Goal: Task Accomplishment & Management: Complete application form

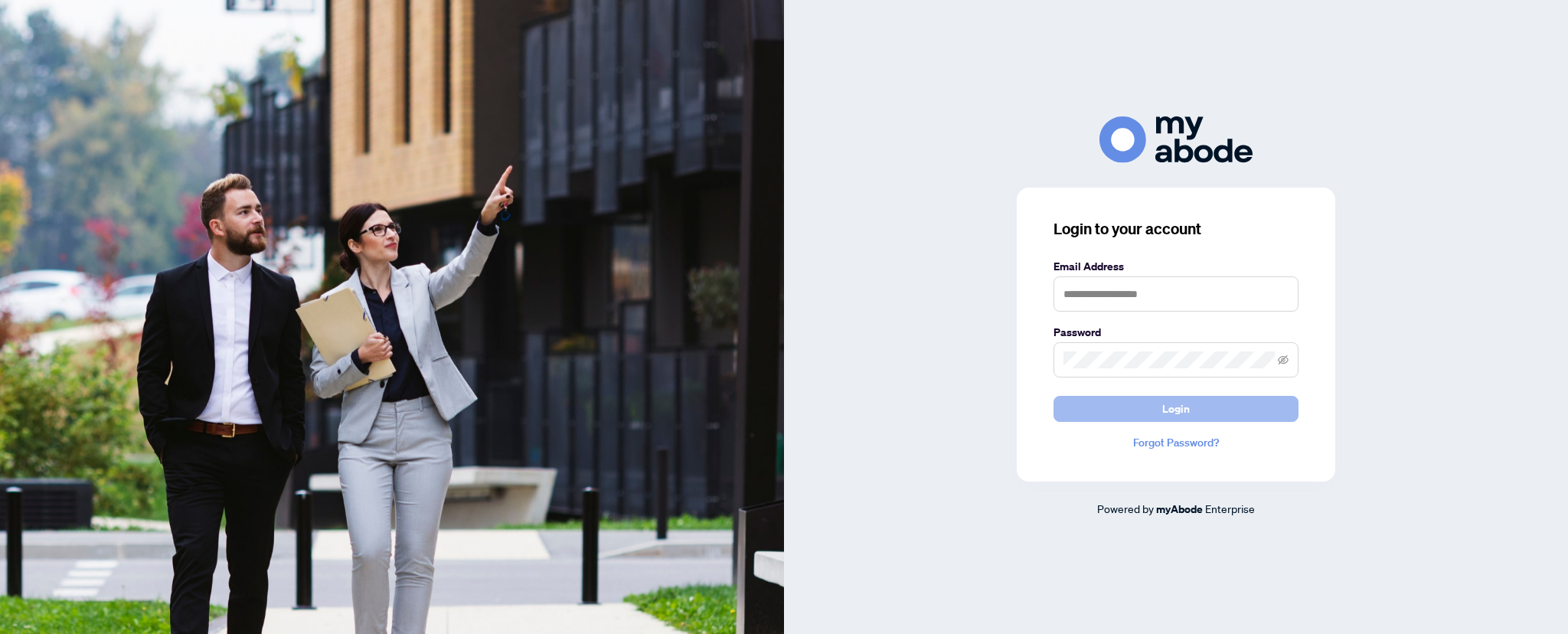
click at [1144, 406] on button "Login" at bounding box center [1175, 409] width 245 height 26
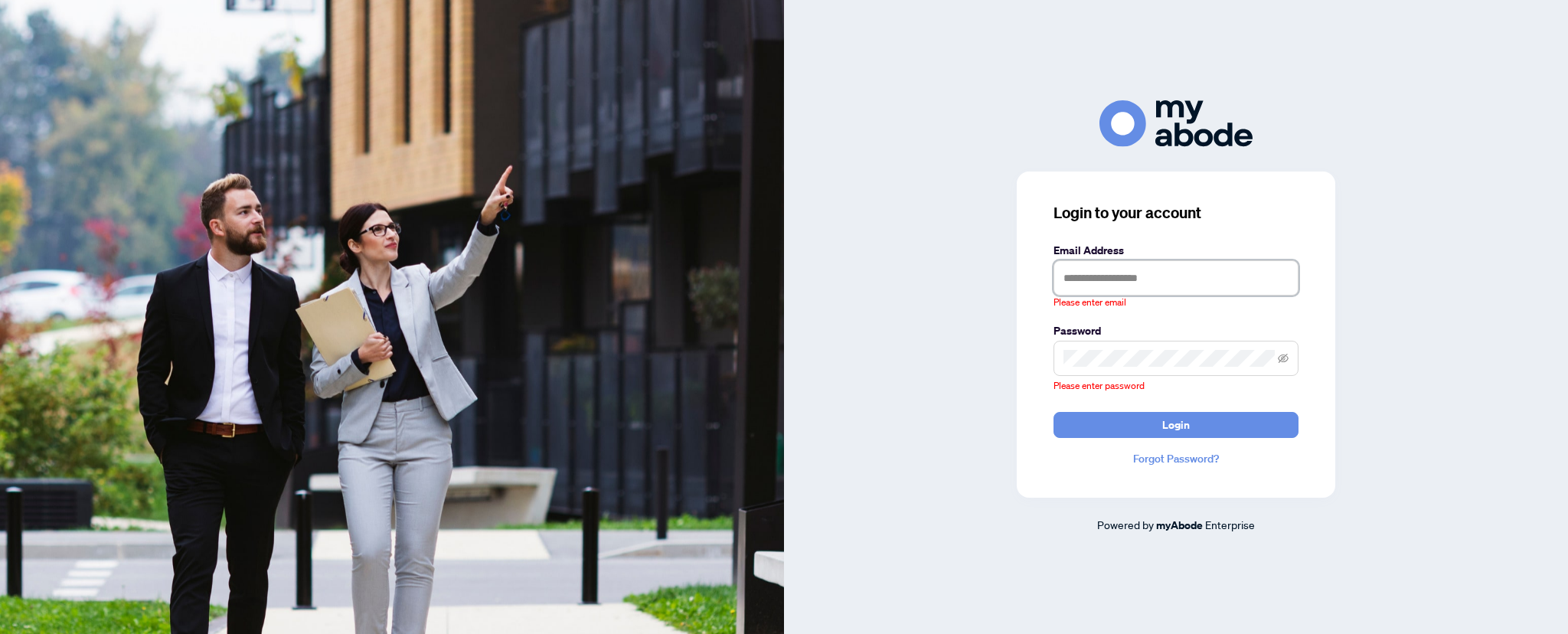
click at [1113, 281] on input "text" at bounding box center [1175, 278] width 245 height 35
type input "**********"
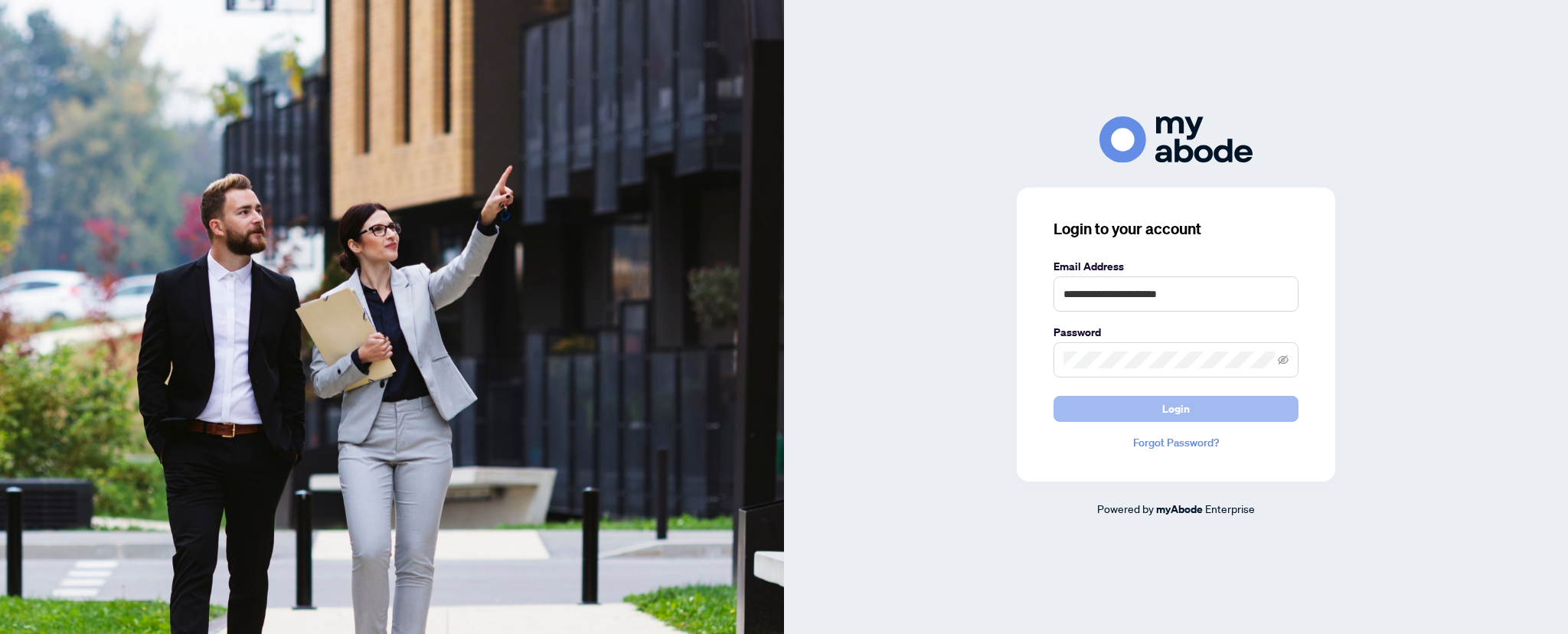
click at [1158, 413] on button "Login" at bounding box center [1175, 409] width 245 height 26
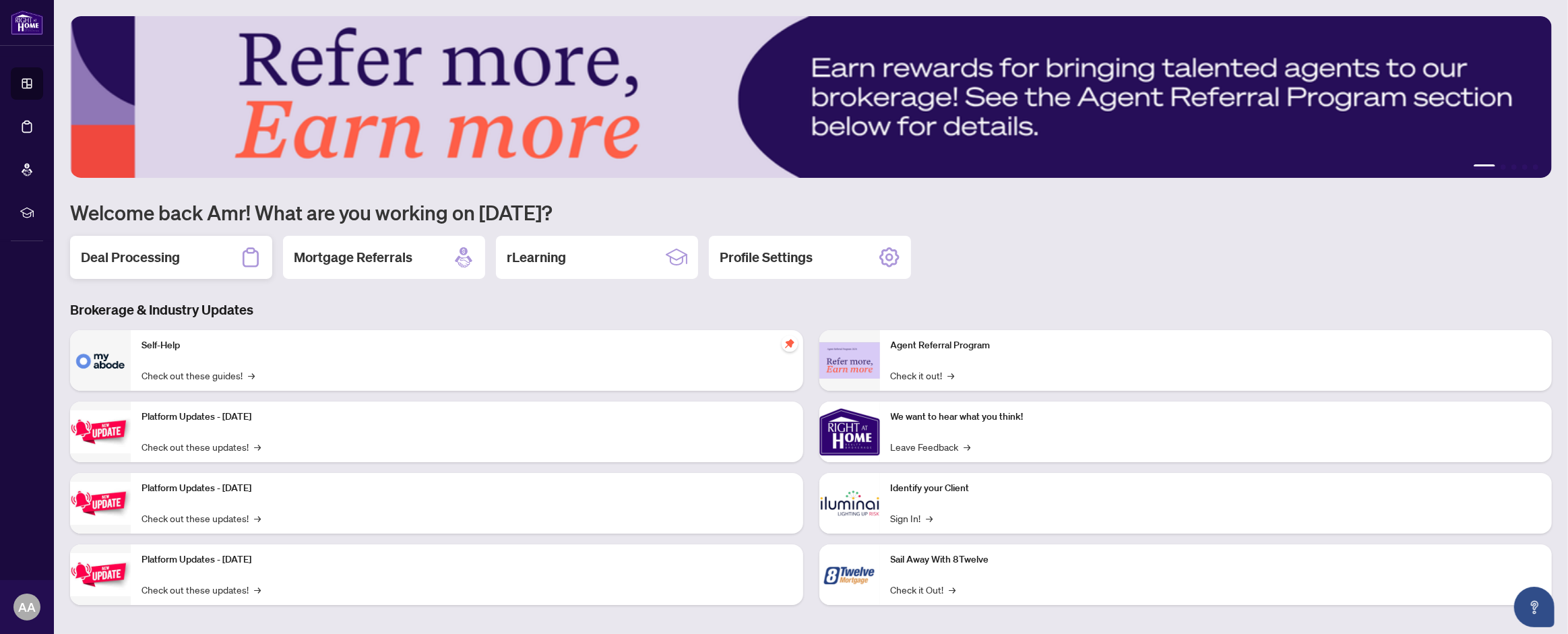
click at [167, 261] on h2 "Deal Processing" at bounding box center [130, 257] width 99 height 19
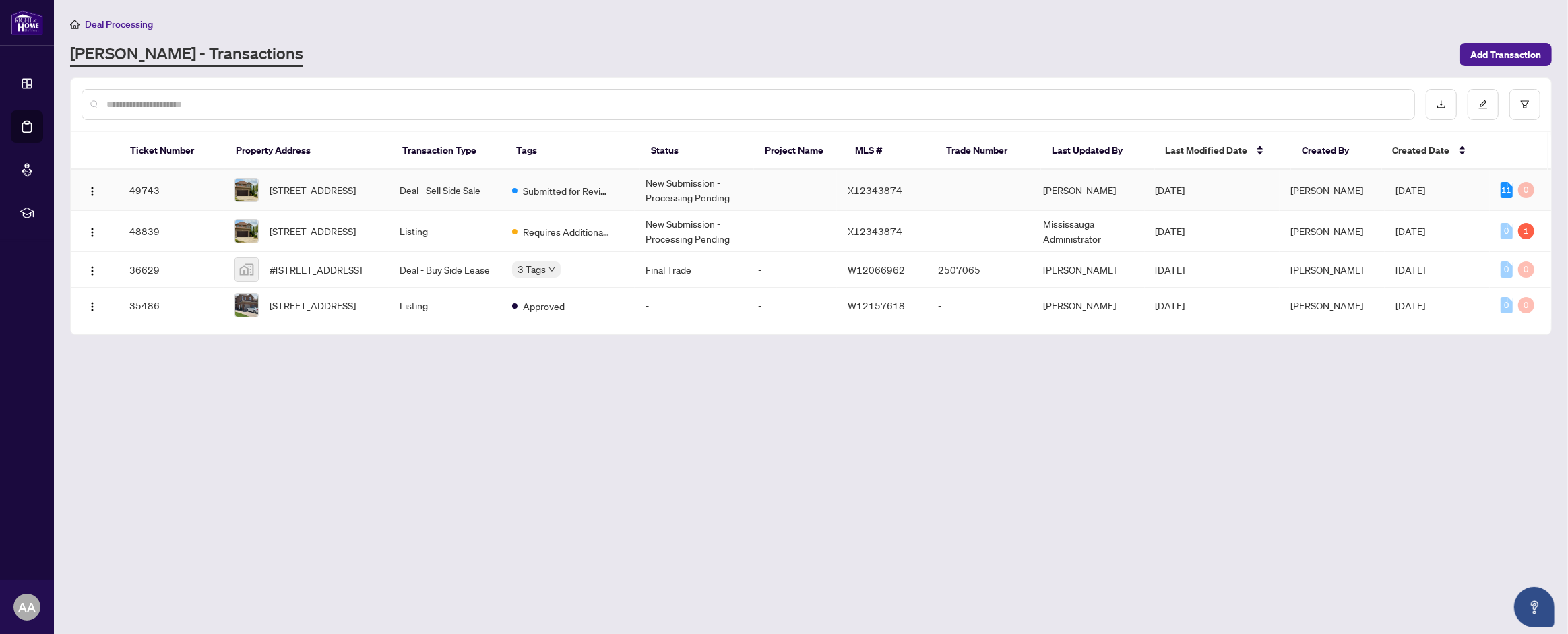
click at [515, 194] on td "Submitted for Review" at bounding box center [567, 190] width 134 height 41
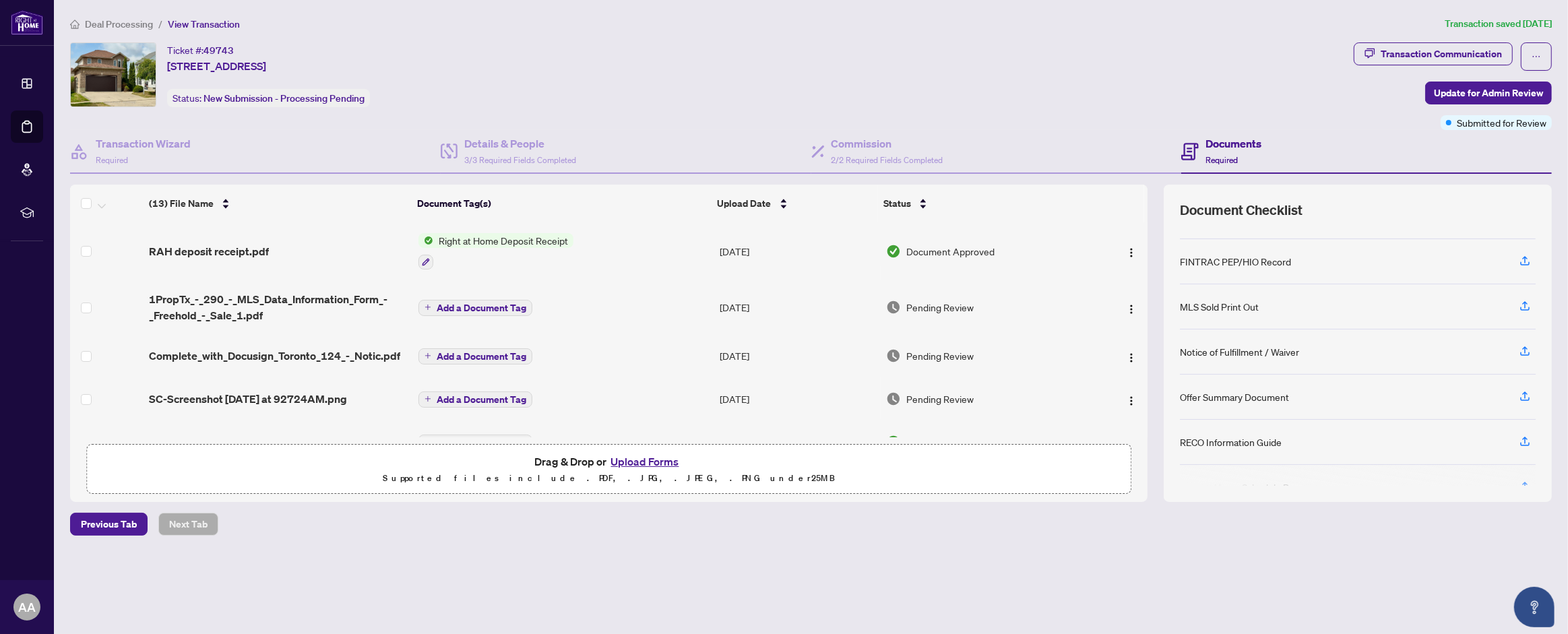
scroll to position [148, 0]
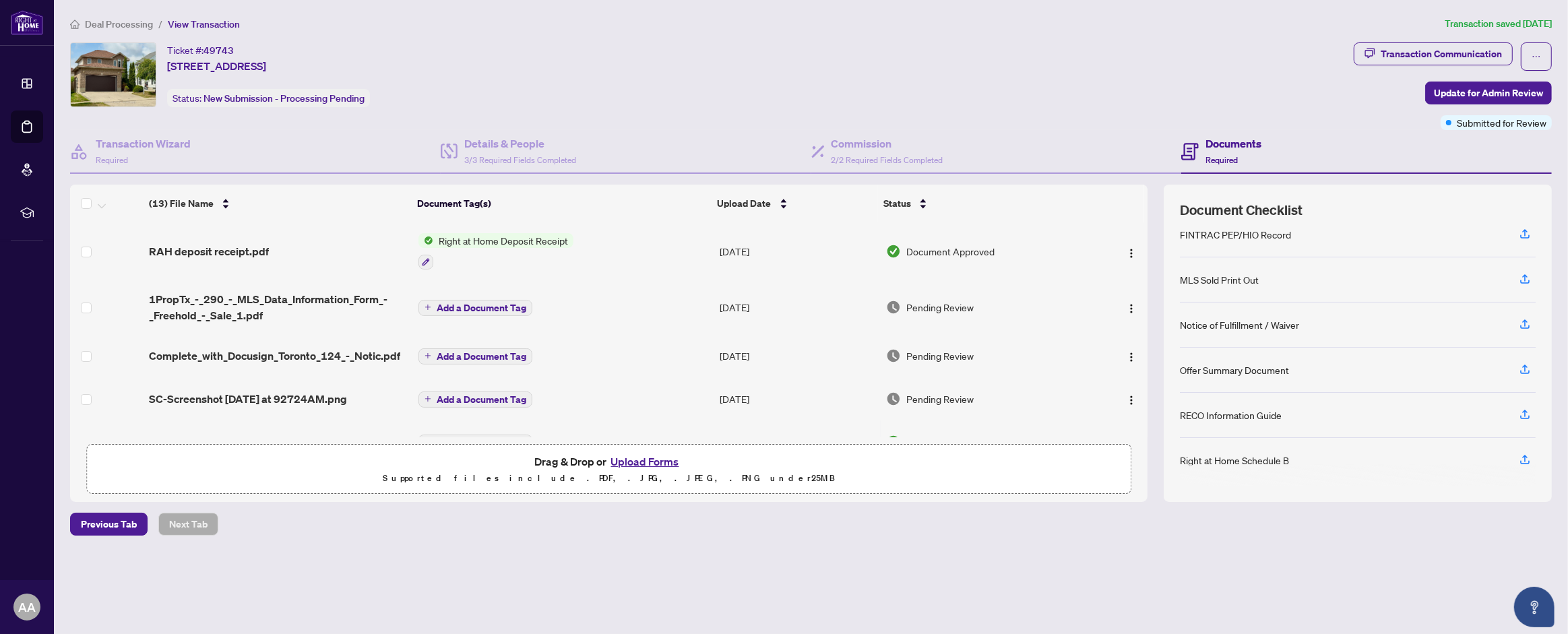
click at [1208, 144] on h4 "Documents" at bounding box center [1233, 143] width 56 height 16
click at [632, 460] on button "Upload Forms" at bounding box center [645, 462] width 76 height 18
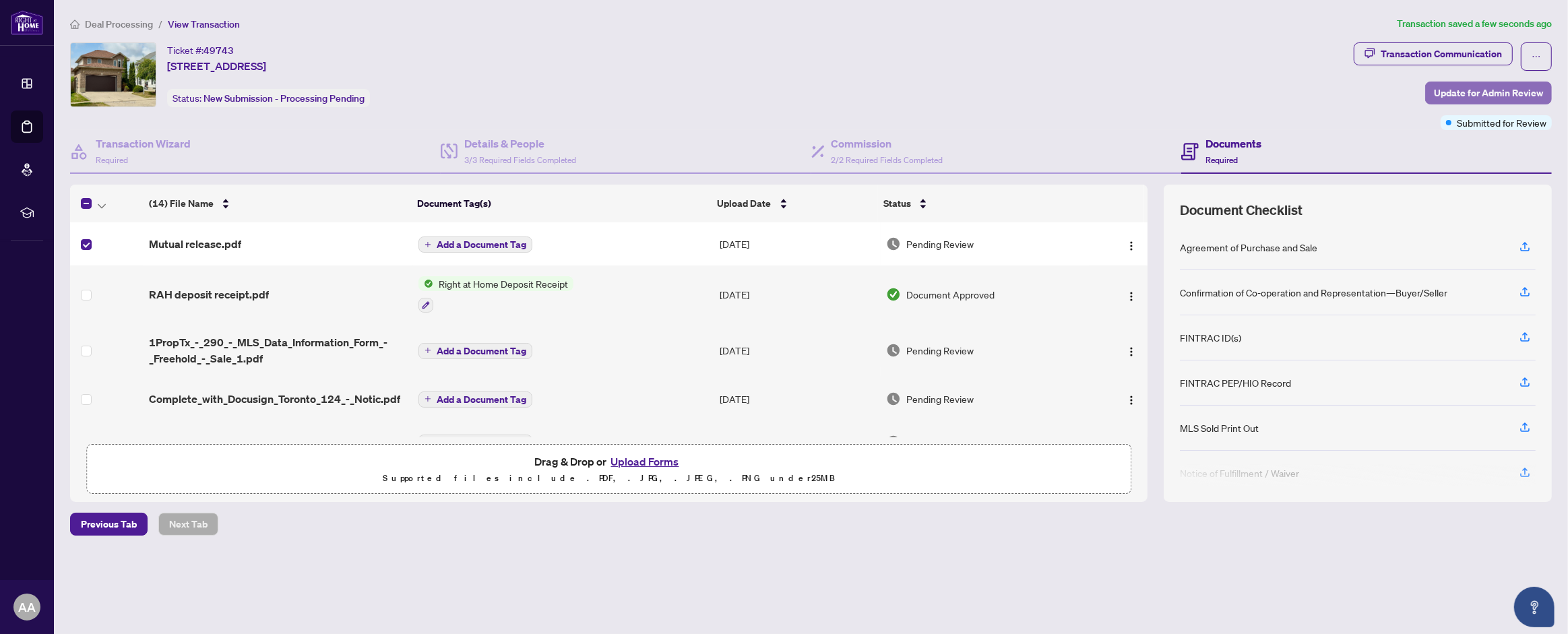
click at [1506, 91] on span "Update for Admin Review" at bounding box center [1488, 93] width 109 height 22
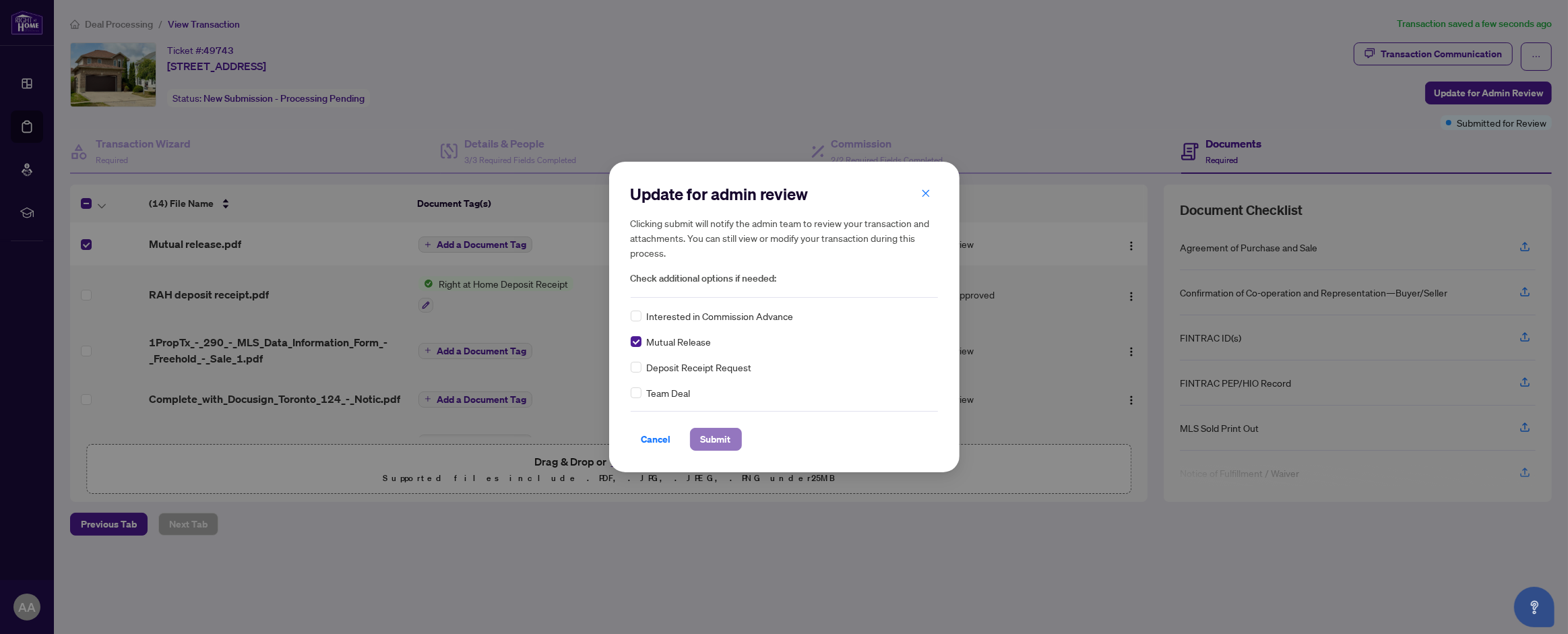
click at [719, 445] on span "Submit" at bounding box center [716, 439] width 30 height 22
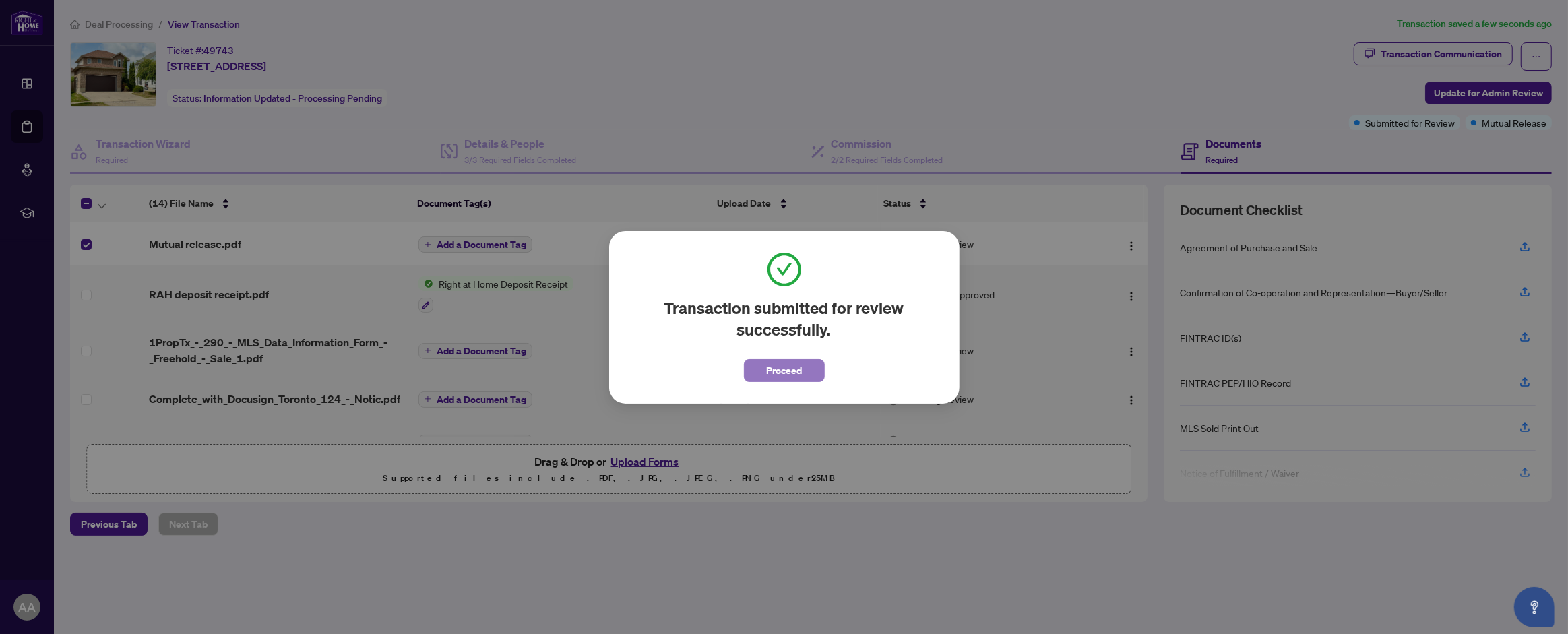
click at [784, 374] on span "Proceed" at bounding box center [784, 370] width 36 height 22
